Goal: Information Seeking & Learning: Learn about a topic

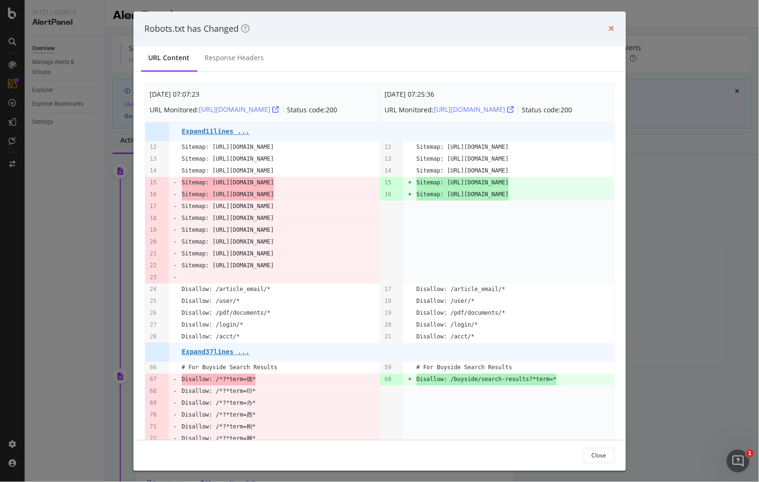
click at [609, 26] on icon "times" at bounding box center [612, 29] width 6 height 8
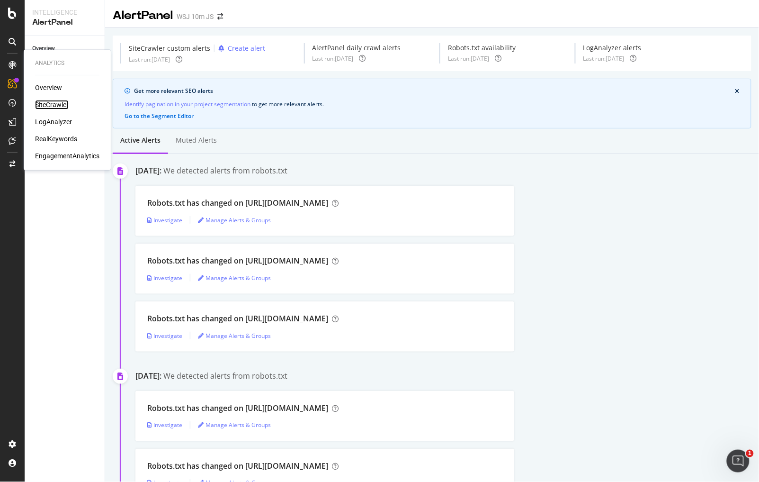
click at [63, 103] on div "SiteCrawler" at bounding box center [52, 104] width 34 height 9
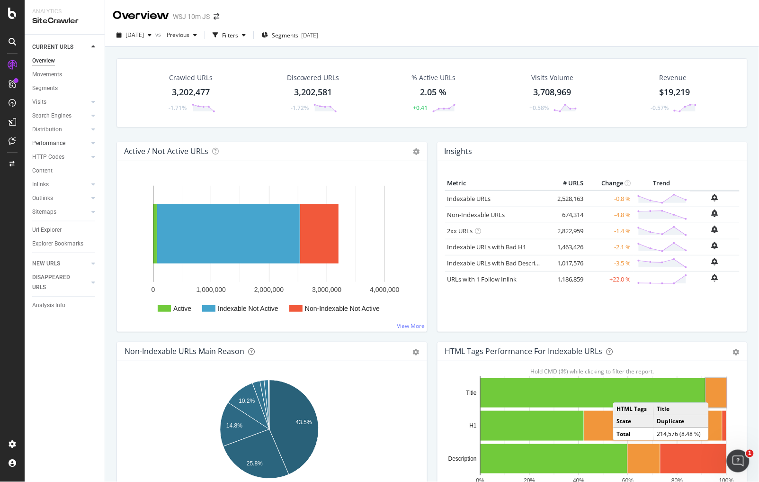
click at [81, 142] on div at bounding box center [83, 142] width 9 height 9
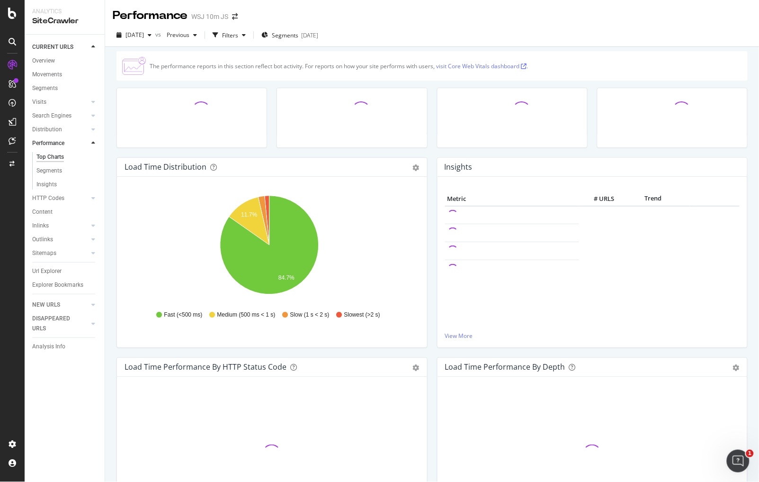
click at [84, 142] on div at bounding box center [83, 142] width 9 height 9
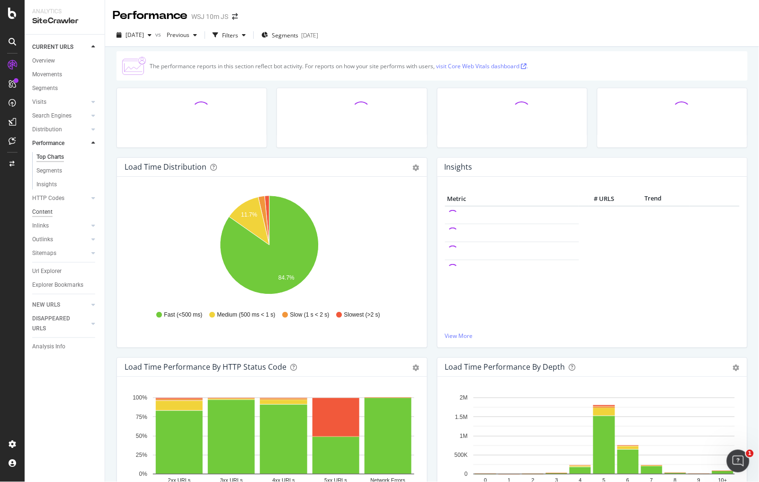
click at [50, 216] on div "Content" at bounding box center [42, 212] width 20 height 10
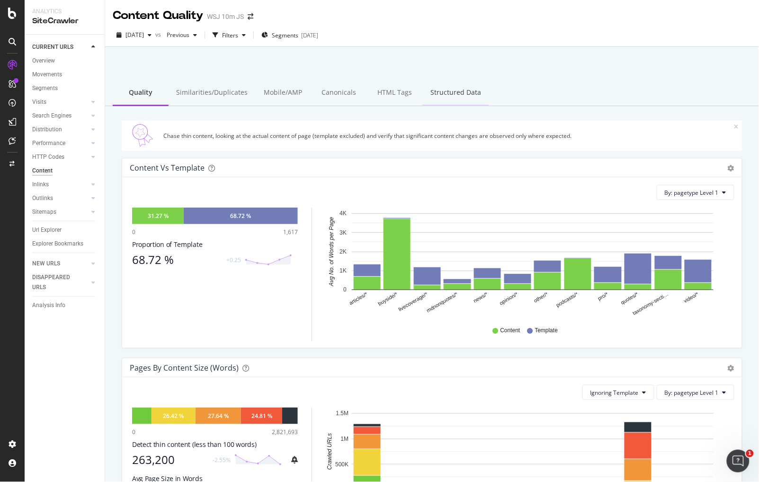
click at [461, 88] on div "Structured Data" at bounding box center [456, 93] width 66 height 26
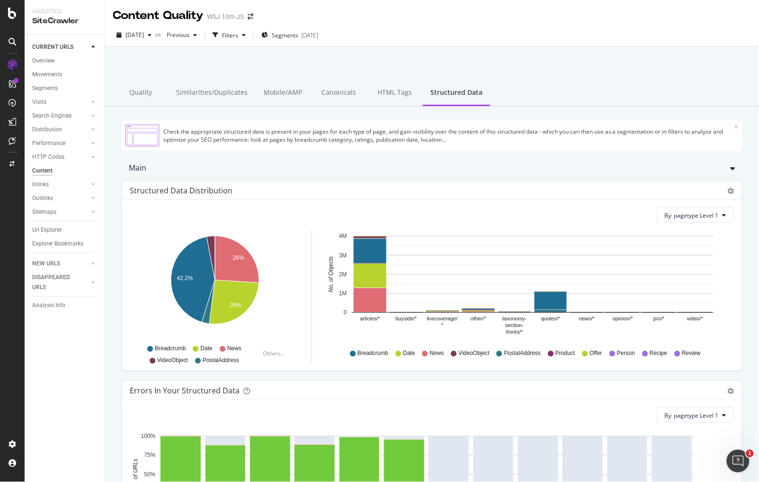
click at [640, 108] on div "Check the appropriate structured data is present in your pages for each type of…" at bounding box center [432, 360] width 654 height 508
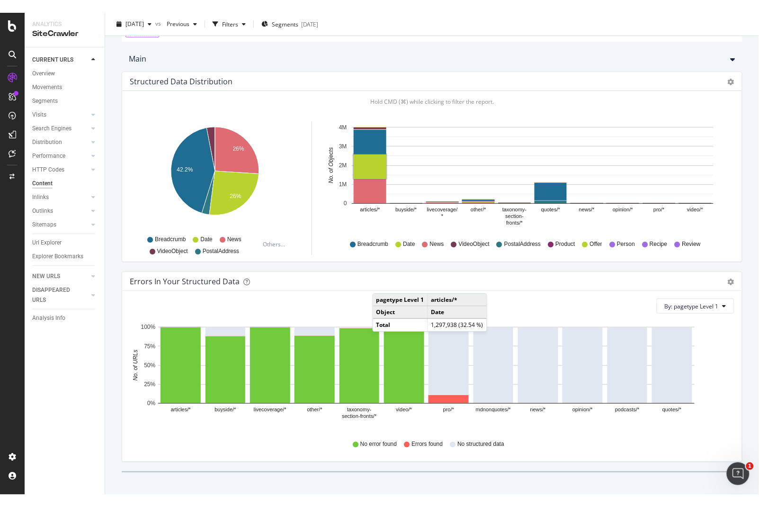
scroll to position [133, 0]
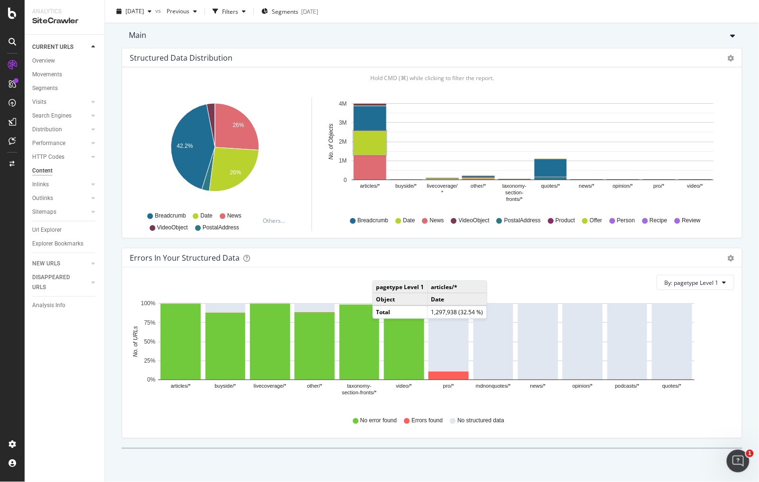
click at [122, 302] on div "Errors in your structured data Bar (by Value) Bar (by Percentage) Table Export …" at bounding box center [432, 343] width 621 height 190
click at [140, 452] on div "Check the appropriate structured data is present in your pages for each type of…" at bounding box center [432, 227] width 654 height 508
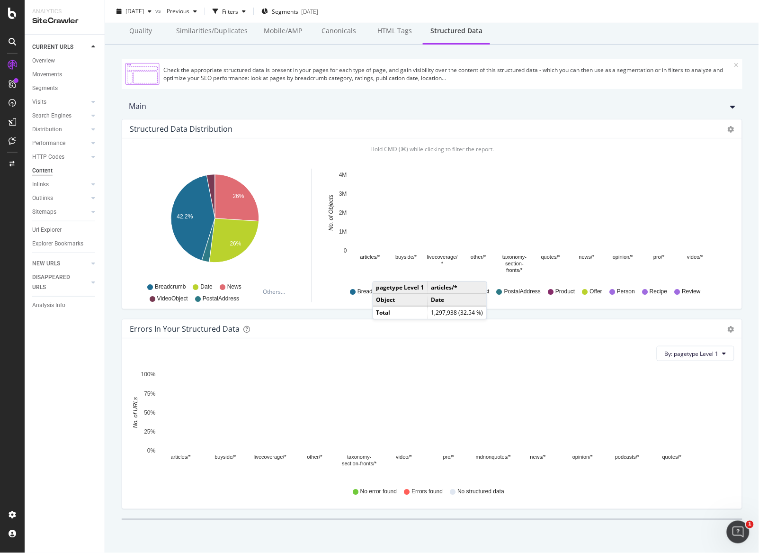
scroll to position [62, 0]
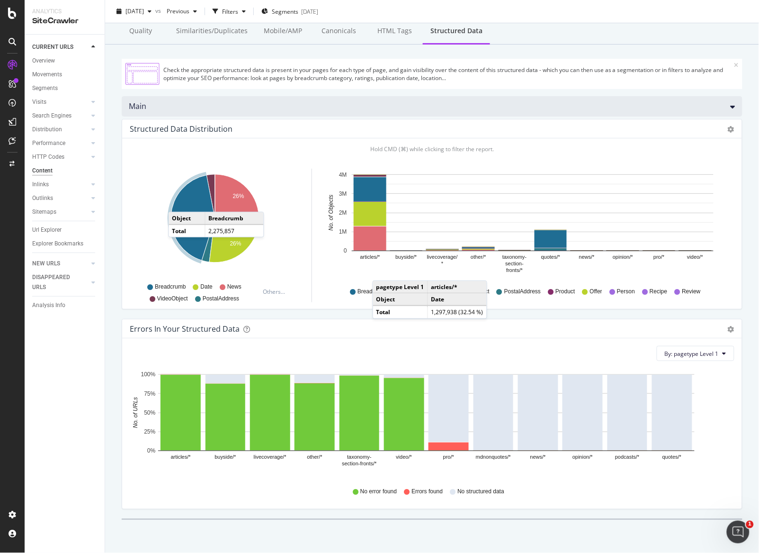
click at [330, 96] on div "Main" at bounding box center [432, 106] width 621 height 20
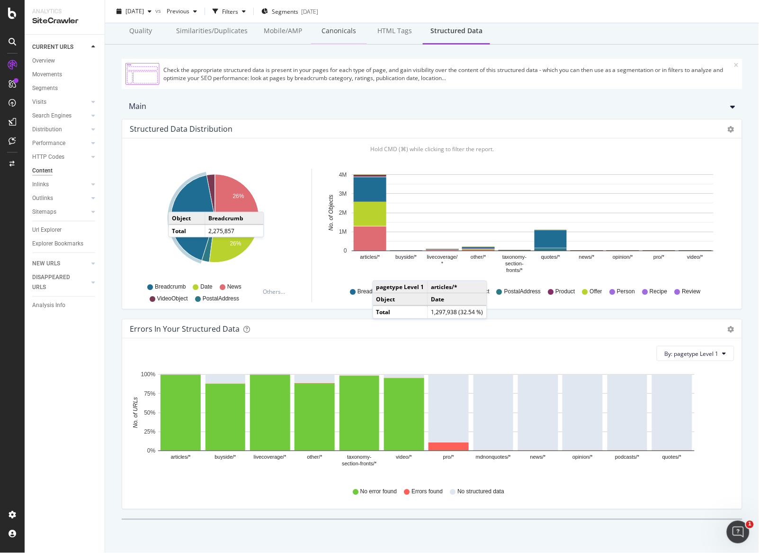
scroll to position [0, 0]
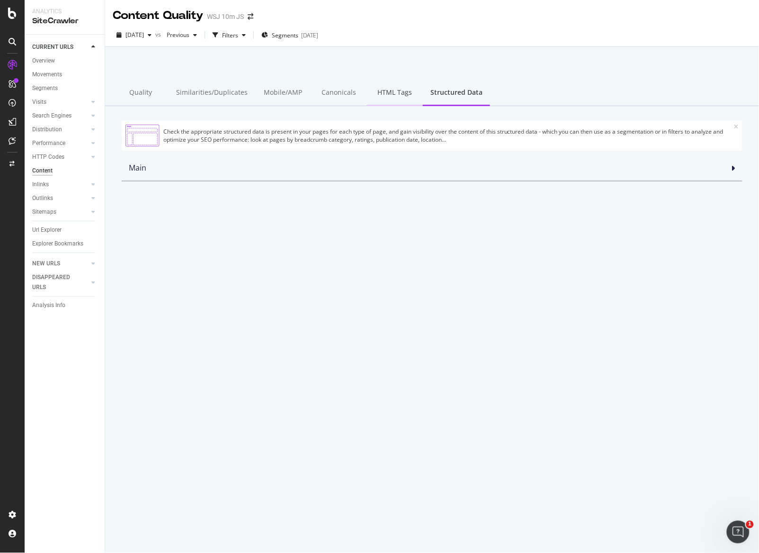
click at [411, 99] on div "HTML Tags" at bounding box center [395, 93] width 56 height 26
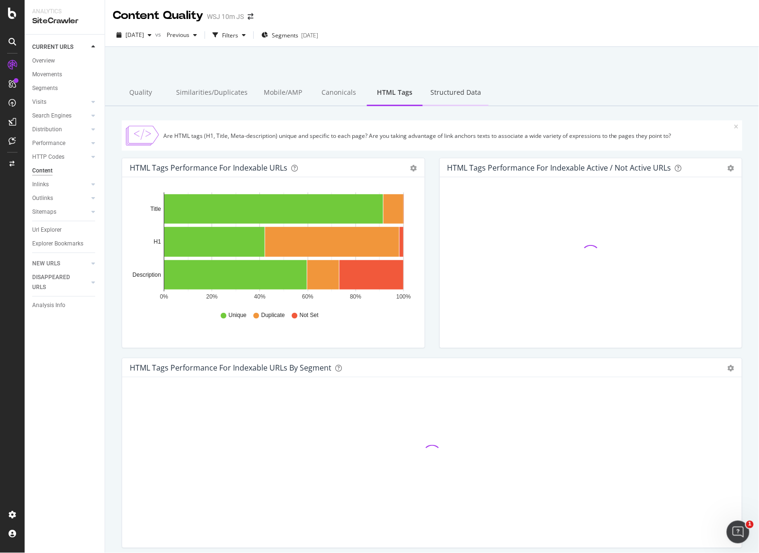
click at [478, 90] on div "Structured Data" at bounding box center [456, 93] width 66 height 26
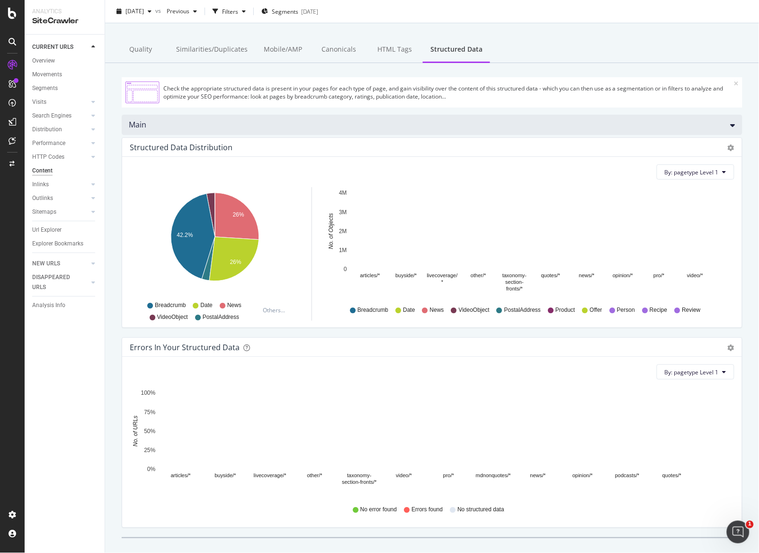
scroll to position [62, 0]
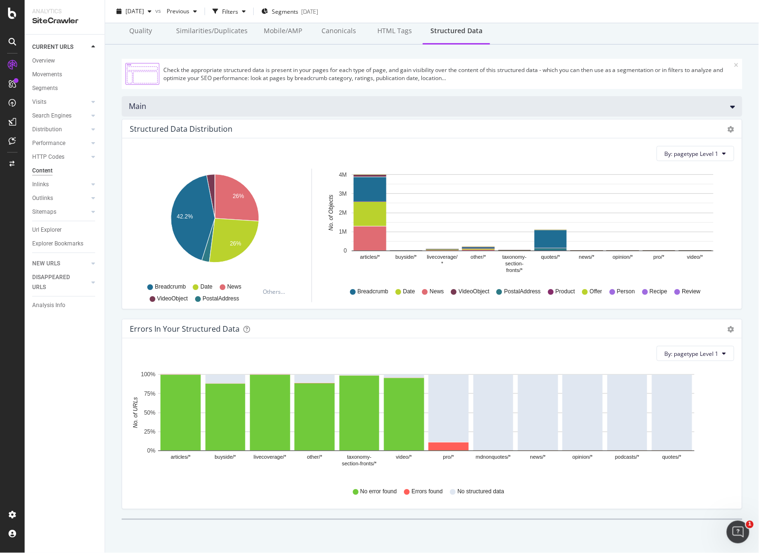
click at [654, 105] on div "Main" at bounding box center [432, 106] width 621 height 20
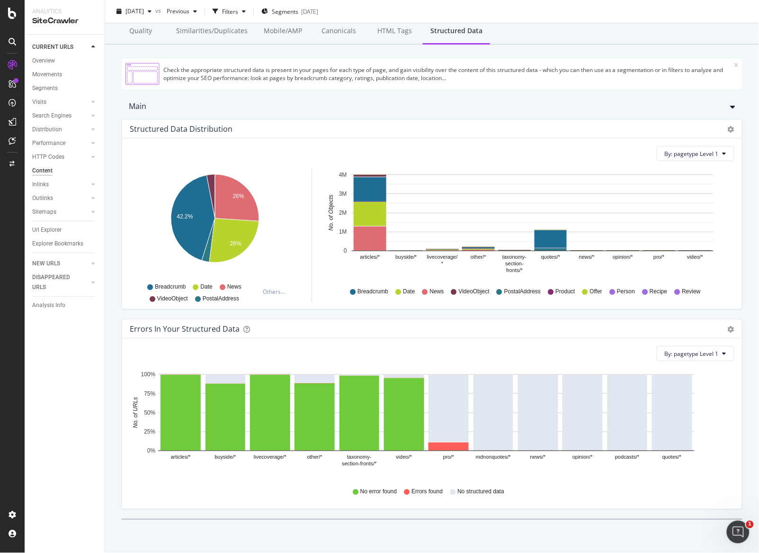
scroll to position [0, 0]
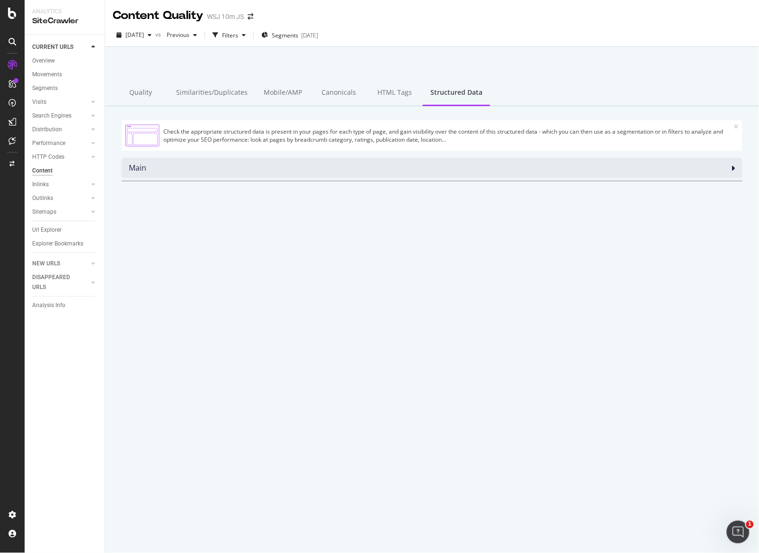
click at [730, 165] on div "Main" at bounding box center [432, 168] width 621 height 20
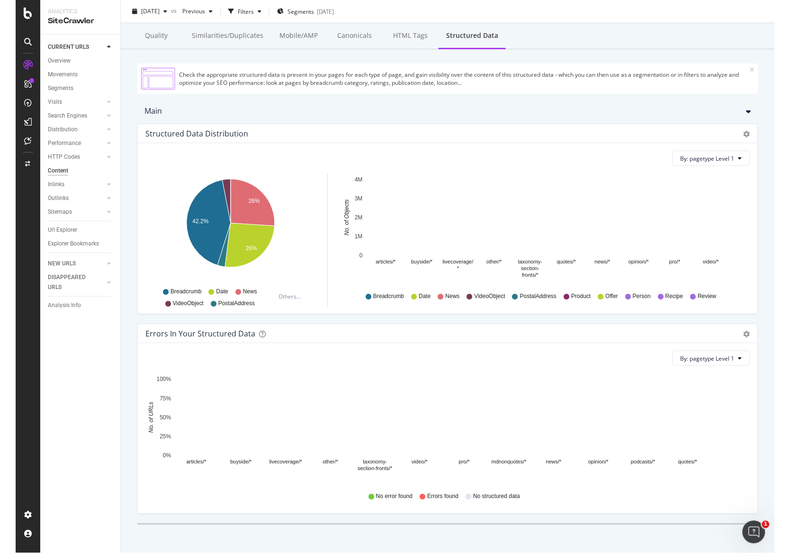
scroll to position [62, 0]
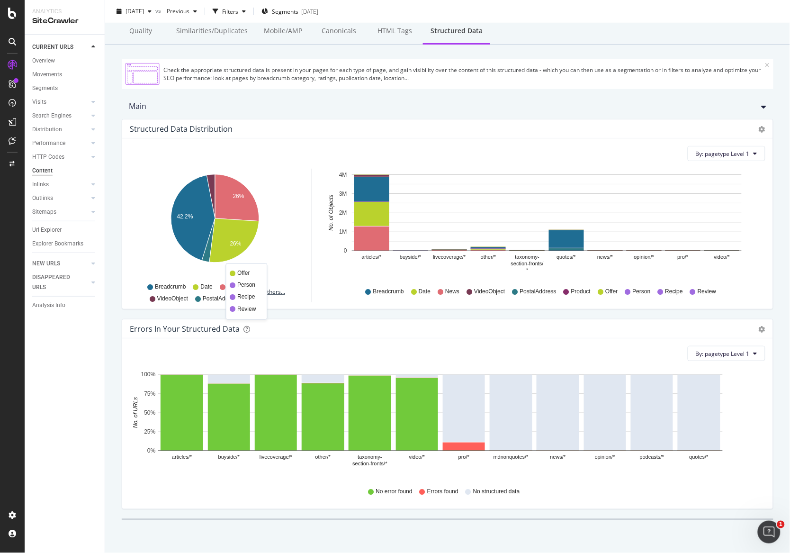
click at [269, 290] on div "Others..." at bounding box center [276, 292] width 27 height 8
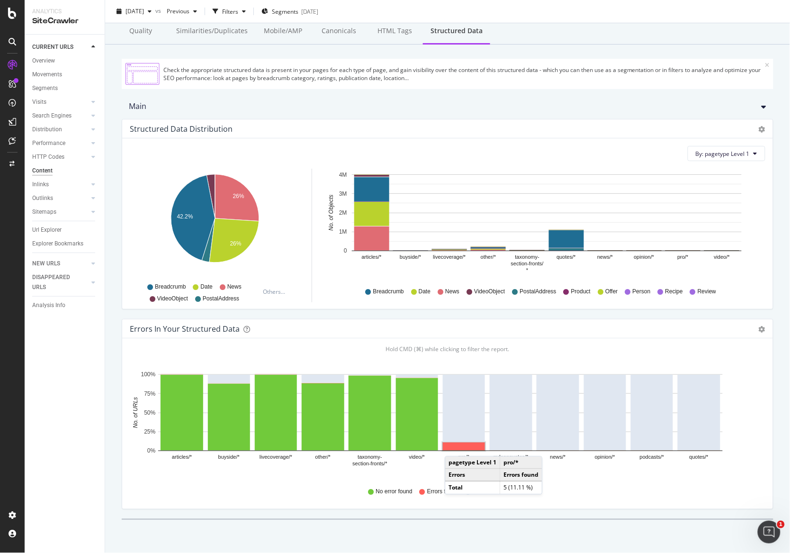
click at [455, 447] on rect "A chart." at bounding box center [464, 446] width 42 height 8
